Goal: Complete application form

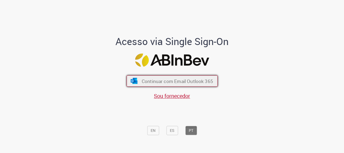
click at [185, 75] on button "Continuar com Email Outlook 365" at bounding box center [172, 80] width 91 height 11
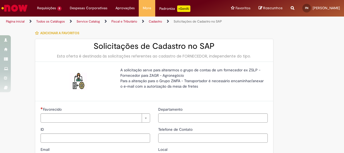
type input "**********"
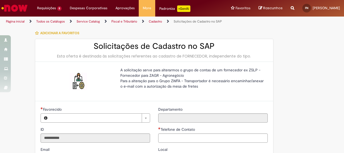
type input "**********"
click at [124, 93] on div "A solicitação serve para alterarmos o grupo de contas de um fornecedor ex ZSLP …" at bounding box center [154, 81] width 238 height 39
